Goal: Task Accomplishment & Management: Use online tool/utility

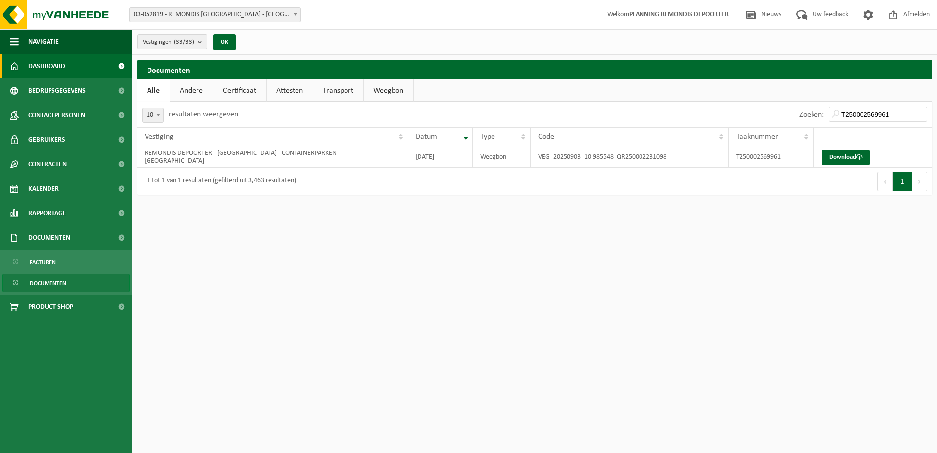
click at [42, 71] on span "Dashboard" at bounding box center [46, 66] width 37 height 25
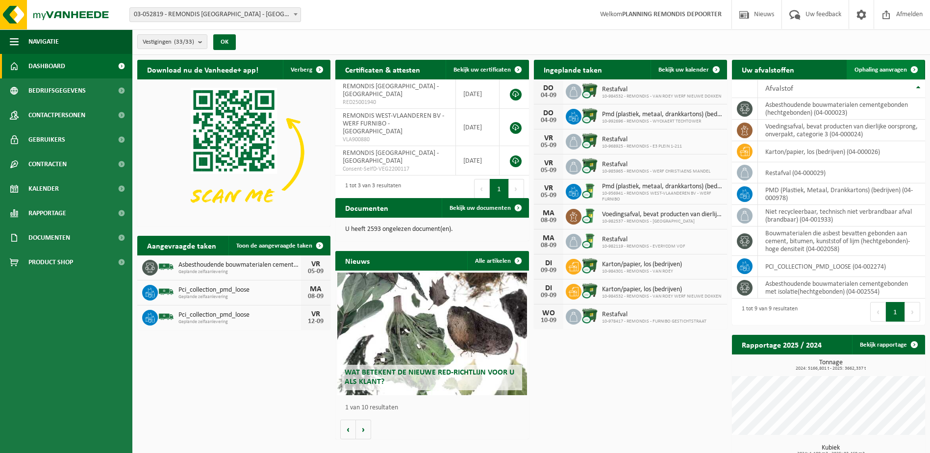
click at [910, 71] on span at bounding box center [914, 70] width 20 height 20
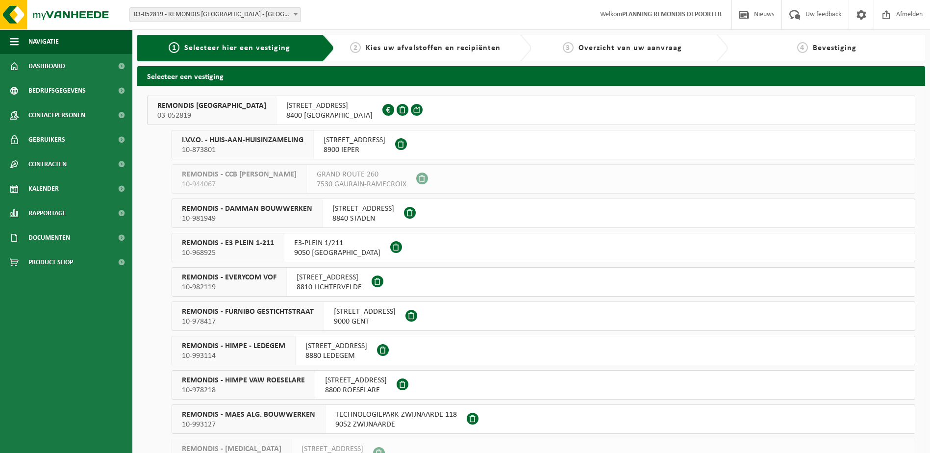
click at [281, 150] on span "10-873801" at bounding box center [243, 150] width 122 height 10
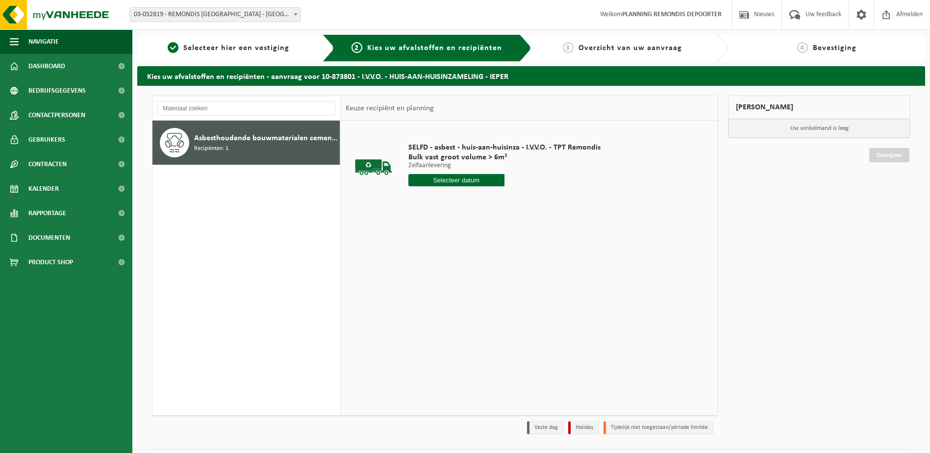
click at [462, 182] on input "text" at bounding box center [456, 180] width 96 height 12
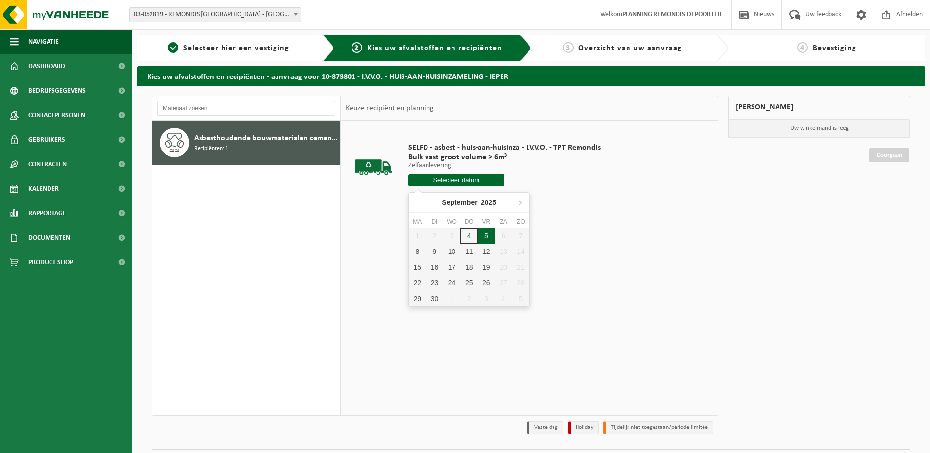
click at [482, 238] on div "5" at bounding box center [485, 236] width 17 height 16
type input "Van 2025-09-05"
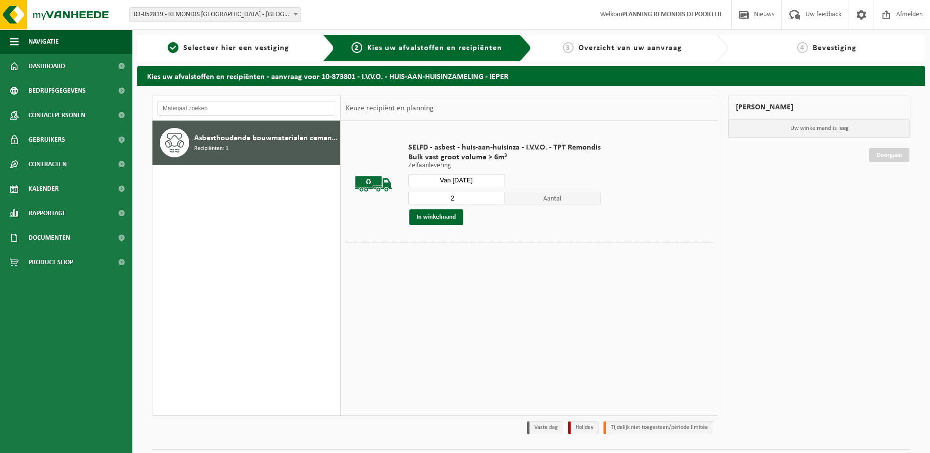
click at [496, 197] on input "2" at bounding box center [456, 198] width 96 height 13
type input "3"
click at [496, 197] on input "3" at bounding box center [456, 198] width 96 height 13
click at [445, 216] on button "In winkelmand" at bounding box center [436, 217] width 54 height 16
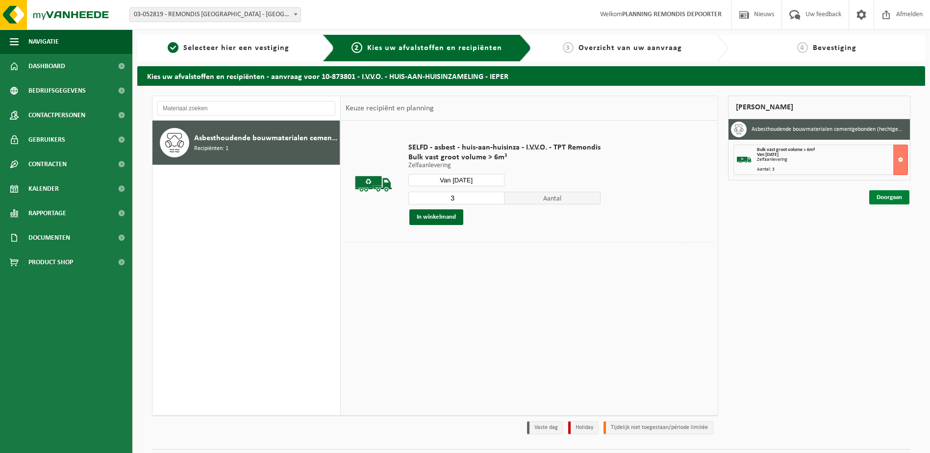
click at [879, 195] on link "Doorgaan" at bounding box center [889, 197] width 40 height 14
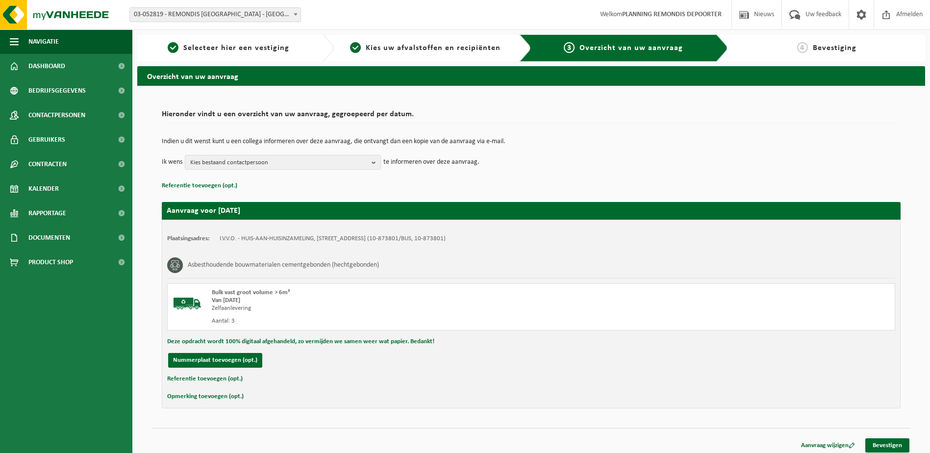
scroll to position [5, 0]
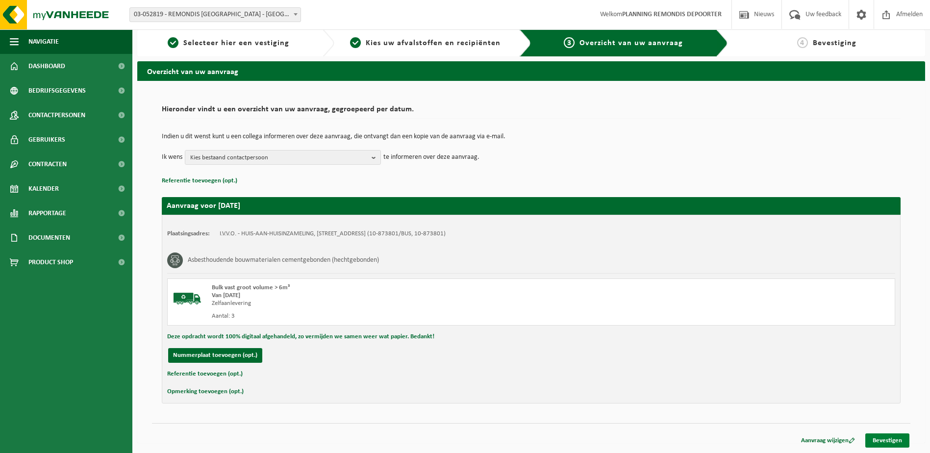
click at [875, 446] on link "Bevestigen" at bounding box center [887, 440] width 44 height 14
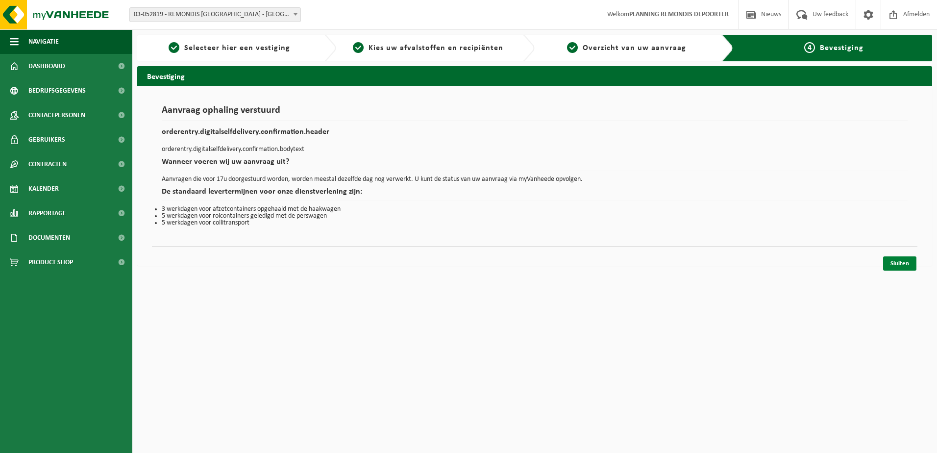
click at [893, 265] on link "Sluiten" at bounding box center [899, 263] width 33 height 14
